Goal: Information Seeking & Learning: Learn about a topic

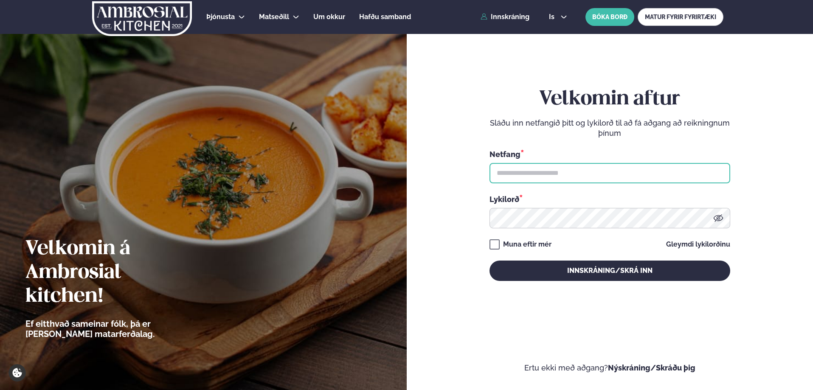
click at [561, 168] on input "text" at bounding box center [609, 173] width 241 height 20
type input "**********"
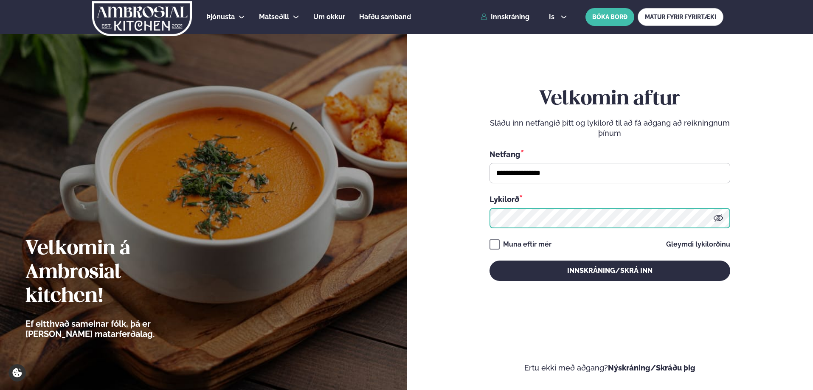
click at [489, 261] on button "Innskráning/Skrá inn" at bounding box center [609, 271] width 241 height 20
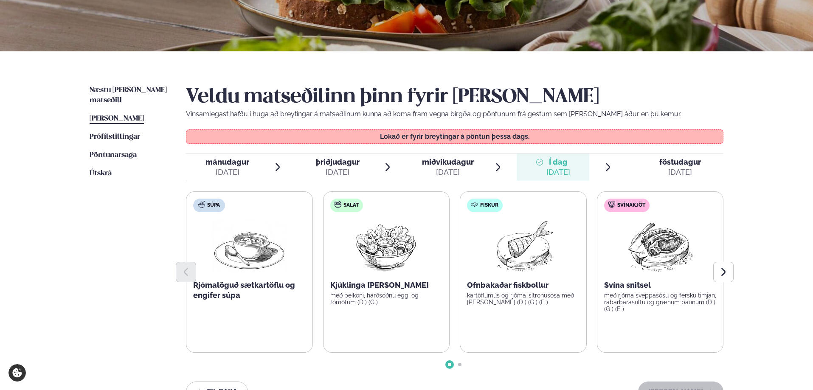
scroll to position [170, 0]
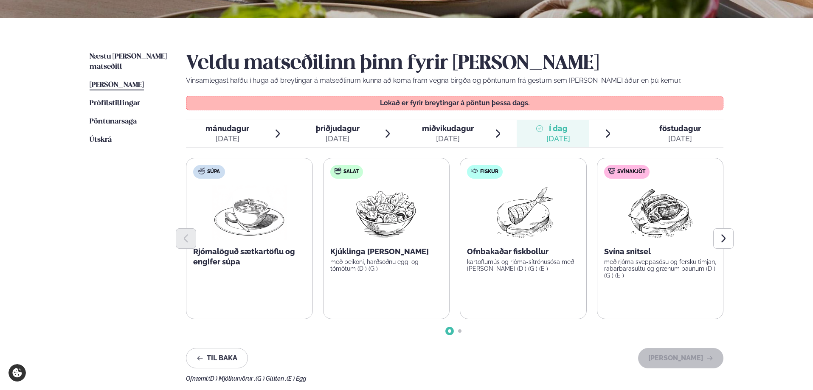
click at [656, 137] on span "föstudagur fös. [DATE]" at bounding box center [674, 133] width 97 height 27
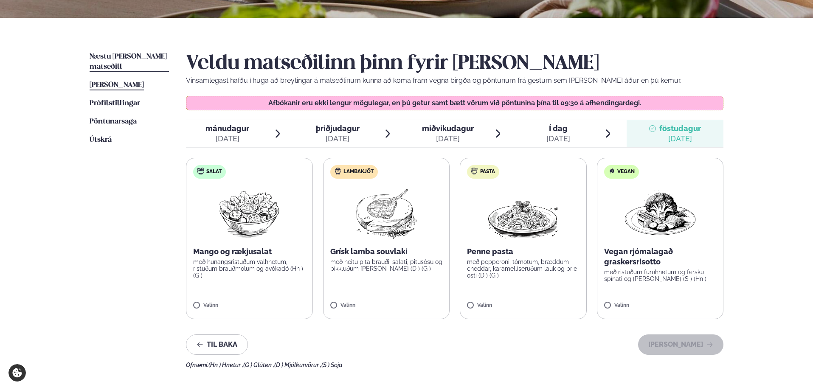
click at [122, 56] on span "Næstu [PERSON_NAME] matseðill" at bounding box center [128, 61] width 77 height 17
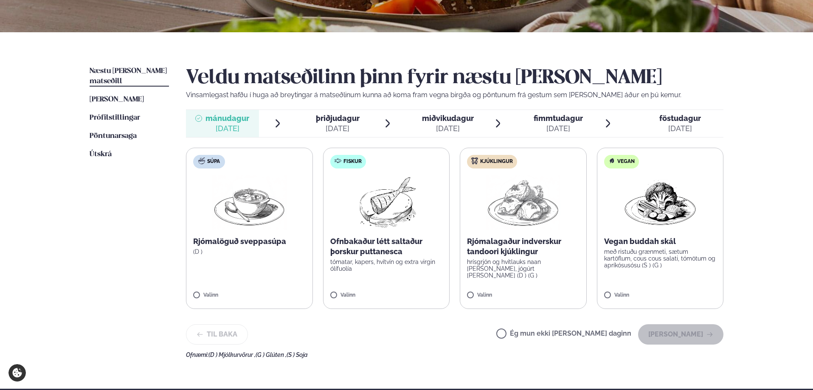
scroll to position [170, 0]
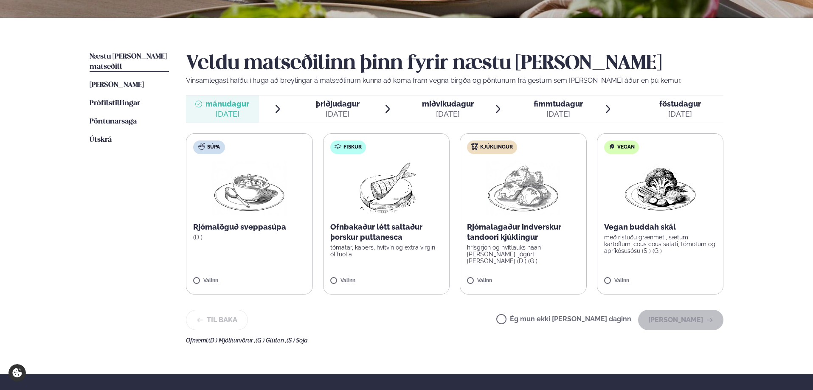
click at [346, 112] on div "[DATE]" at bounding box center [338, 114] width 44 height 10
